Goal: Find specific page/section: Find specific page/section

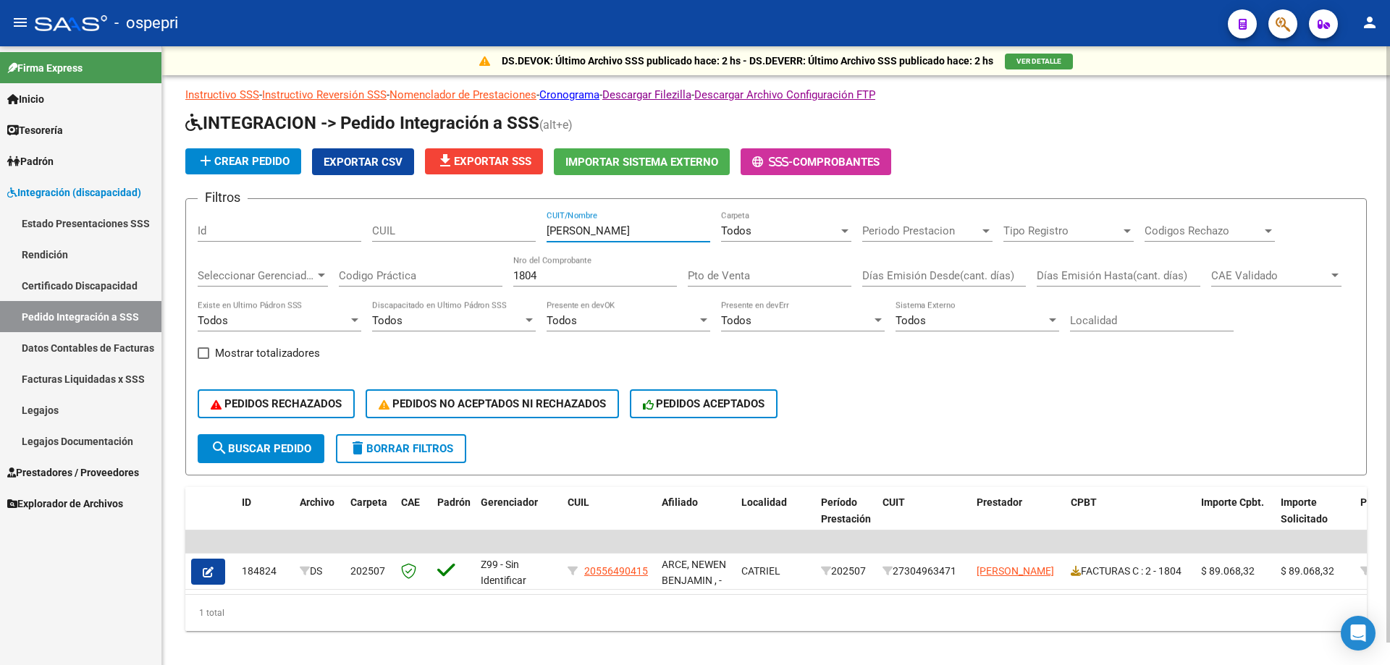
drag, startPoint x: 689, startPoint y: 230, endPoint x: 321, endPoint y: 230, distance: 368.5
click at [321, 230] on div "Filtros Id CUIL [PERSON_NAME] CUIT/Nombre Todos Carpeta Periodo Prestacion Peri…" at bounding box center [776, 323] width 1157 height 224
paste input "[PERSON_NAME]"
type input "[PERSON_NAME]"
drag, startPoint x: 342, startPoint y: 284, endPoint x: 211, endPoint y: 273, distance: 131.5
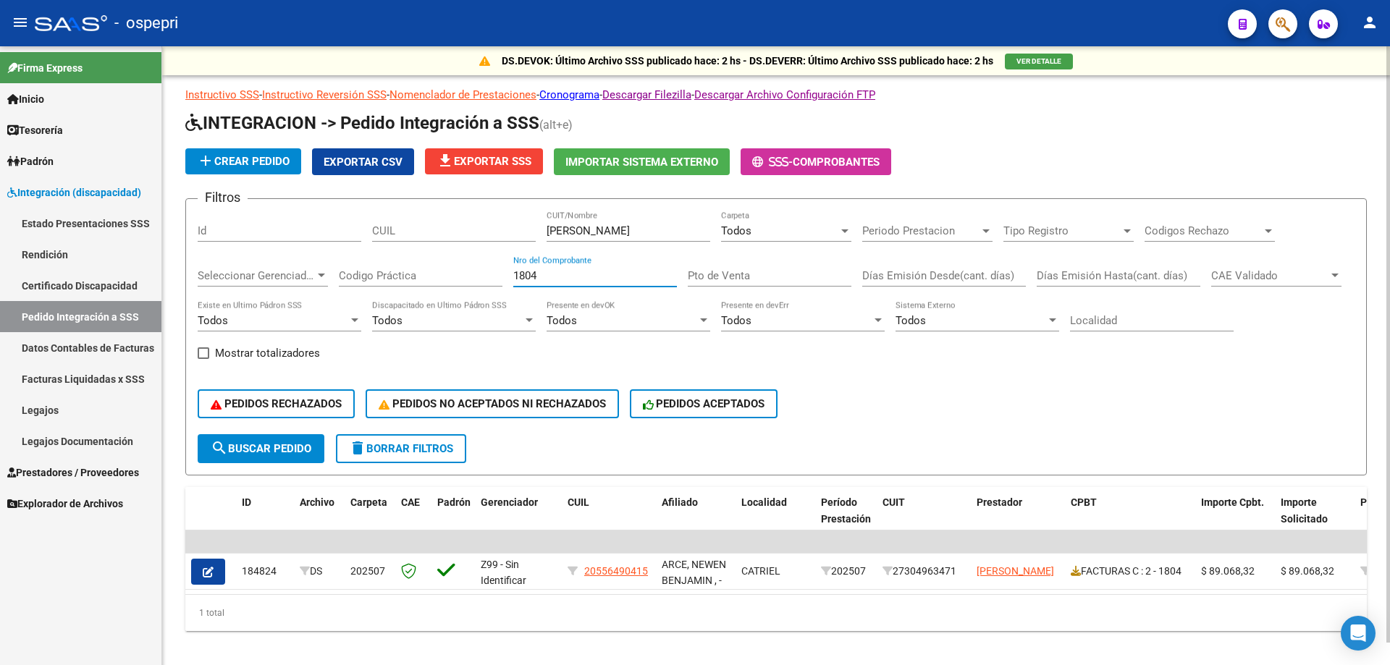
click at [211, 275] on div "Filtros Id CUIL [PERSON_NAME] CUIT/Nombre Todos Carpeta Periodo Prestacion Peri…" at bounding box center [776, 323] width 1157 height 224
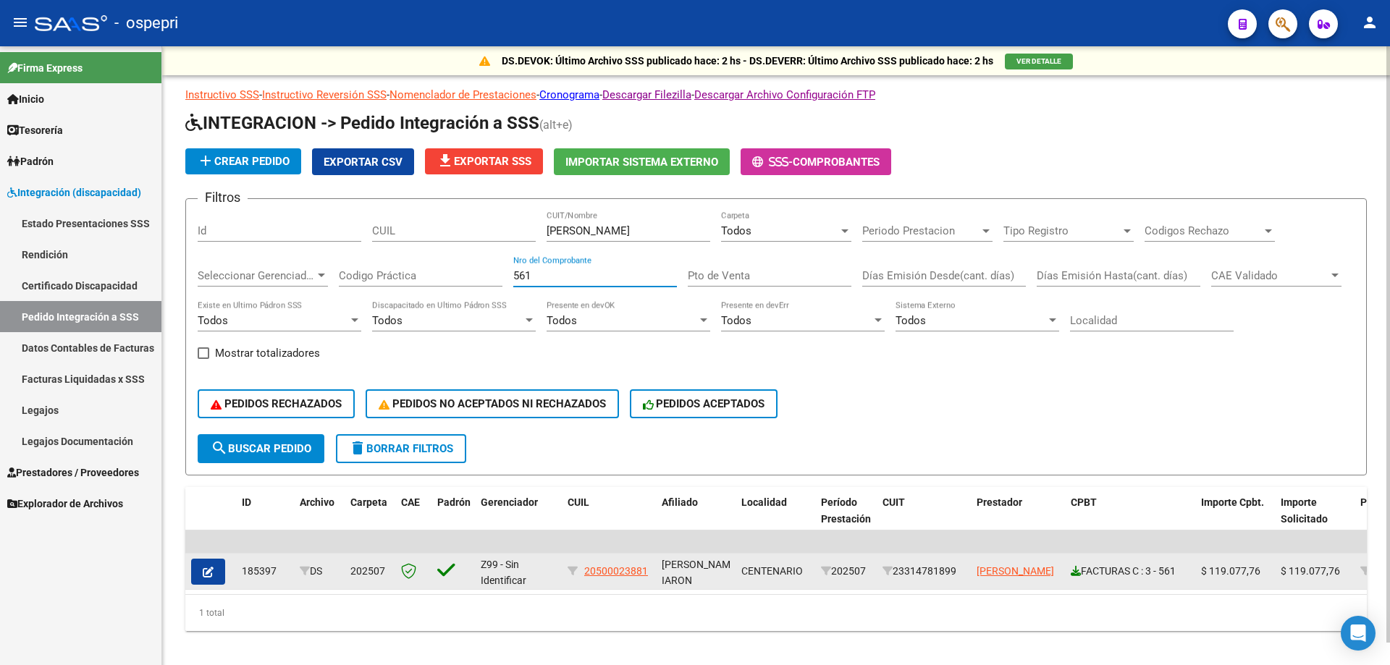
type input "561"
click at [1077, 574] on icon at bounding box center [1076, 571] width 10 height 10
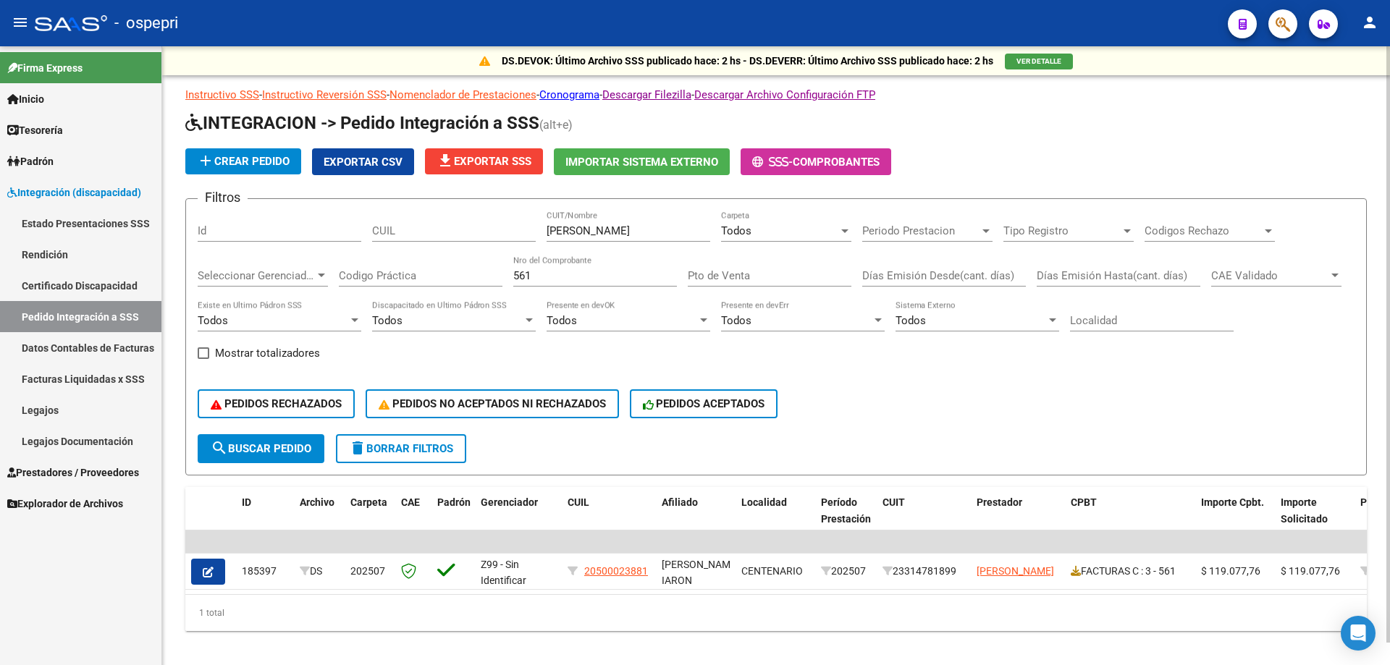
click at [693, 225] on input "[PERSON_NAME]" at bounding box center [629, 230] width 164 height 13
drag, startPoint x: 699, startPoint y: 230, endPoint x: 281, endPoint y: 234, distance: 418.5
click at [282, 233] on div "Filtros Id CUIL [PERSON_NAME] CUIT/Nombre Todos Carpeta Periodo Prestacion Peri…" at bounding box center [776, 323] width 1157 height 224
paste input "[PERSON_NAME] [PERSON_NAME]"
type input "[PERSON_NAME] [PERSON_NAME]"
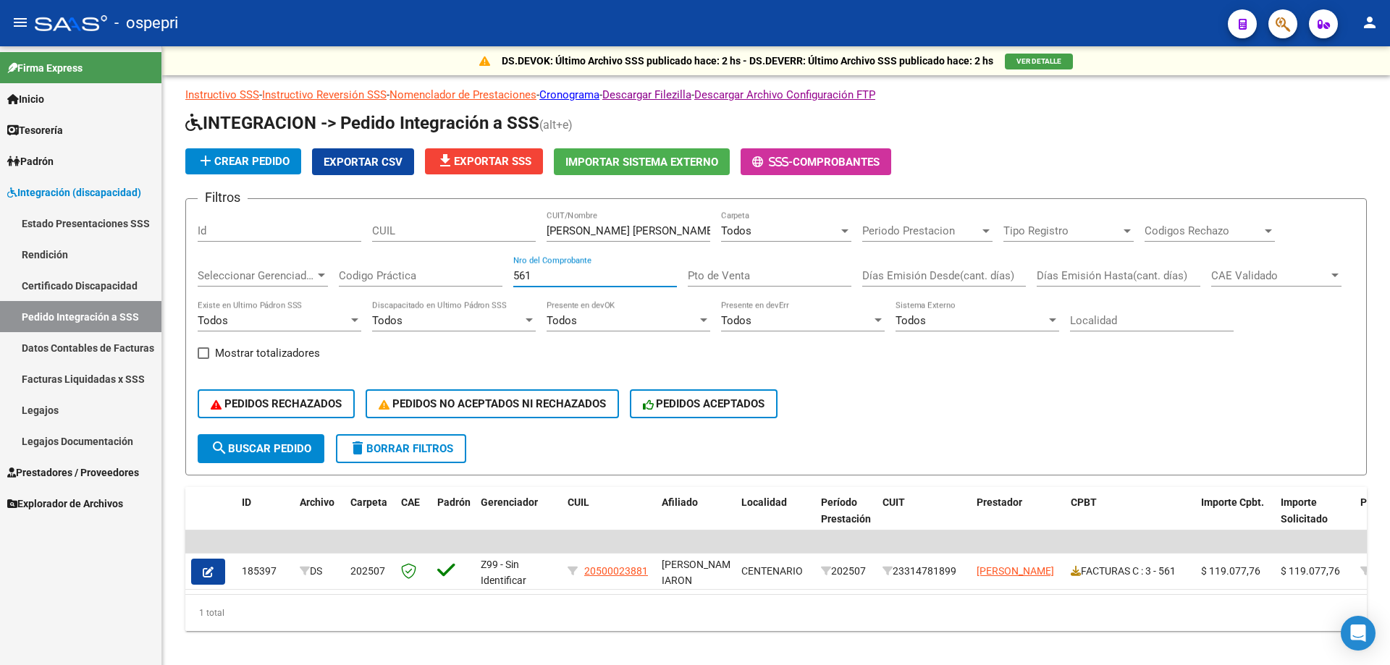
drag, startPoint x: 592, startPoint y: 276, endPoint x: 106, endPoint y: 276, distance: 486.6
click at [102, 273] on mat-sidenav-container "Firma Express Inicio Calendario SSS Instructivos Contacto OS Tesorería Extracto…" at bounding box center [695, 355] width 1390 height 619
drag, startPoint x: 565, startPoint y: 272, endPoint x: 397, endPoint y: 272, distance: 168.7
click at [397, 272] on div "Filtros Id [PERSON_NAME] [PERSON_NAME] CUIT/Nombre Todos Carpeta Periodo Presta…" at bounding box center [776, 323] width 1157 height 224
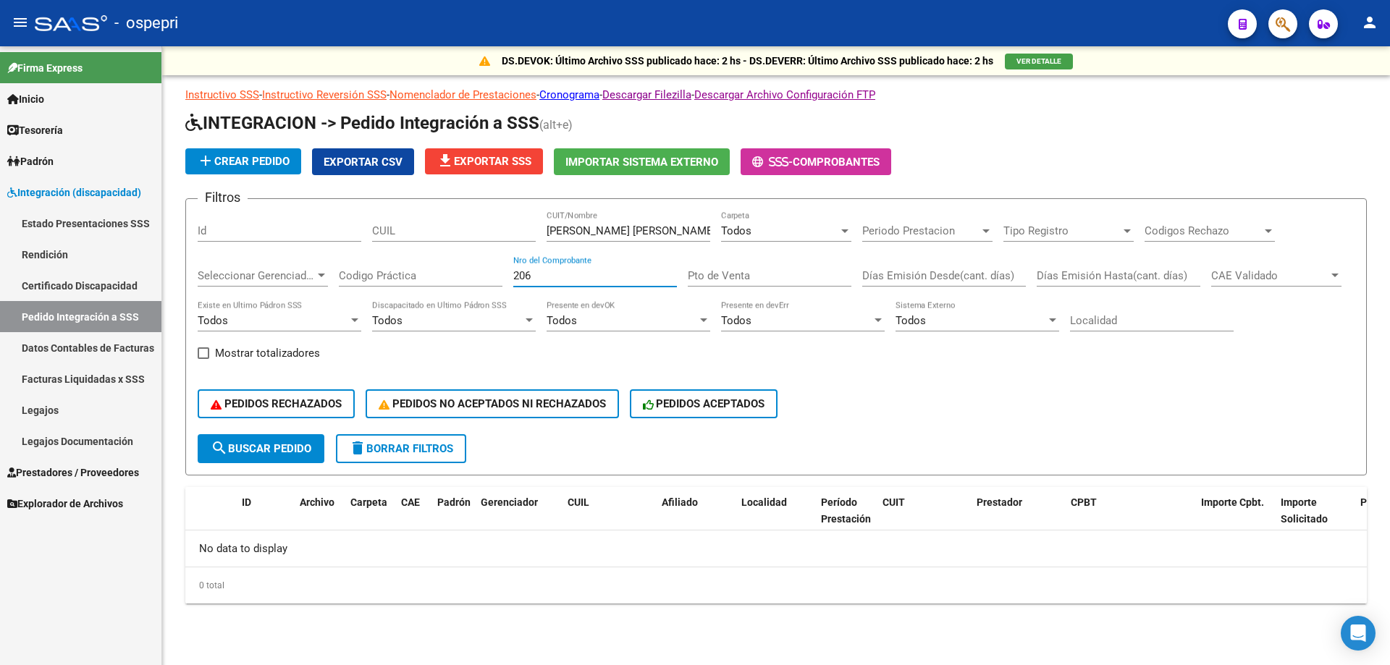
type input "206"
drag, startPoint x: 577, startPoint y: 266, endPoint x: 509, endPoint y: 284, distance: 70.4
click at [484, 282] on div "Filtros Id [PERSON_NAME] [PERSON_NAME] CUIT/Nombre Todos Carpeta Periodo Presta…" at bounding box center [776, 323] width 1157 height 224
click at [614, 279] on input "206" at bounding box center [595, 275] width 164 height 13
drag, startPoint x: 552, startPoint y: 277, endPoint x: 253, endPoint y: 278, distance: 299.8
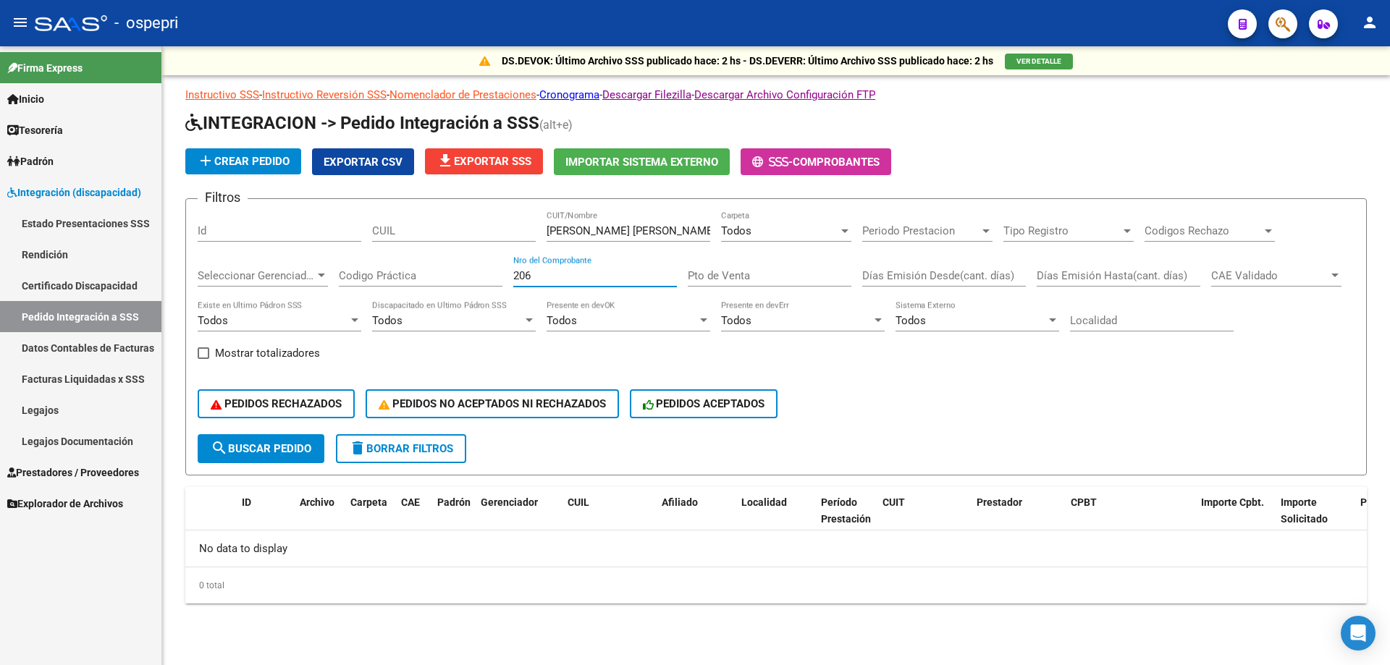
click at [253, 278] on div "Filtros Id [PERSON_NAME] [PERSON_NAME] CUIT/Nombre Todos Carpeta Periodo Presta…" at bounding box center [776, 323] width 1157 height 224
